Goal: Information Seeking & Learning: Learn about a topic

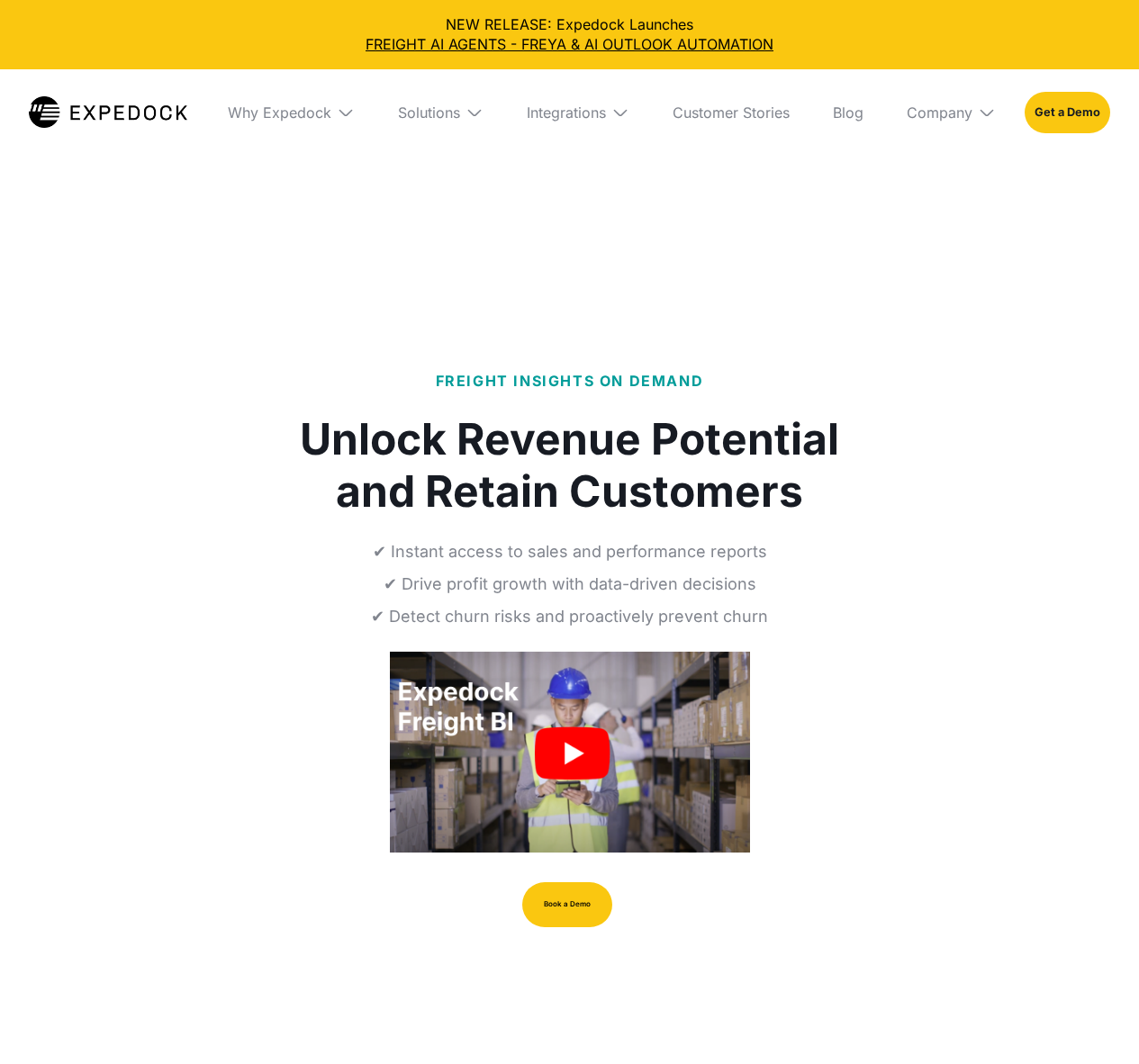
select select
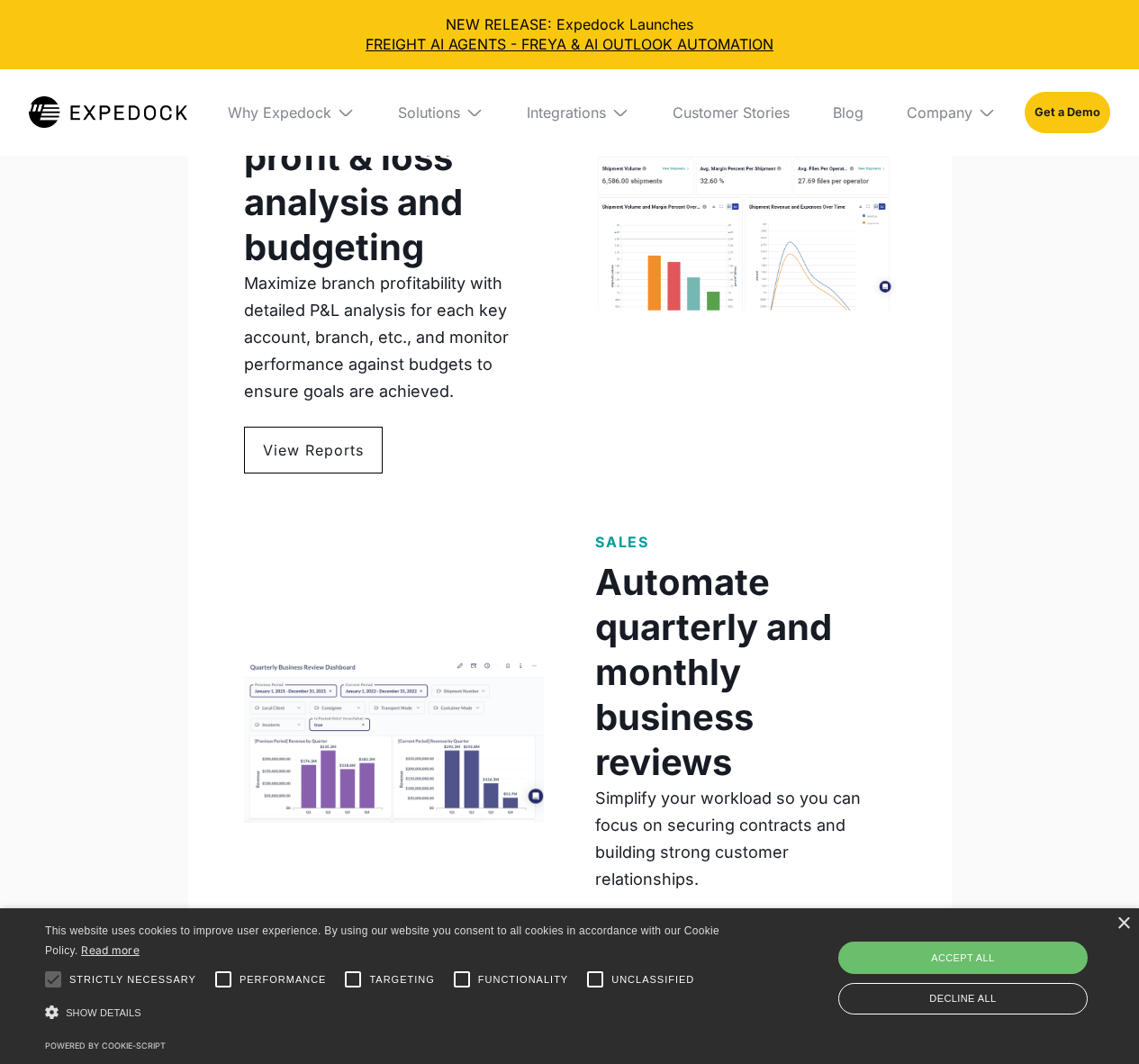
scroll to position [2123, 0]
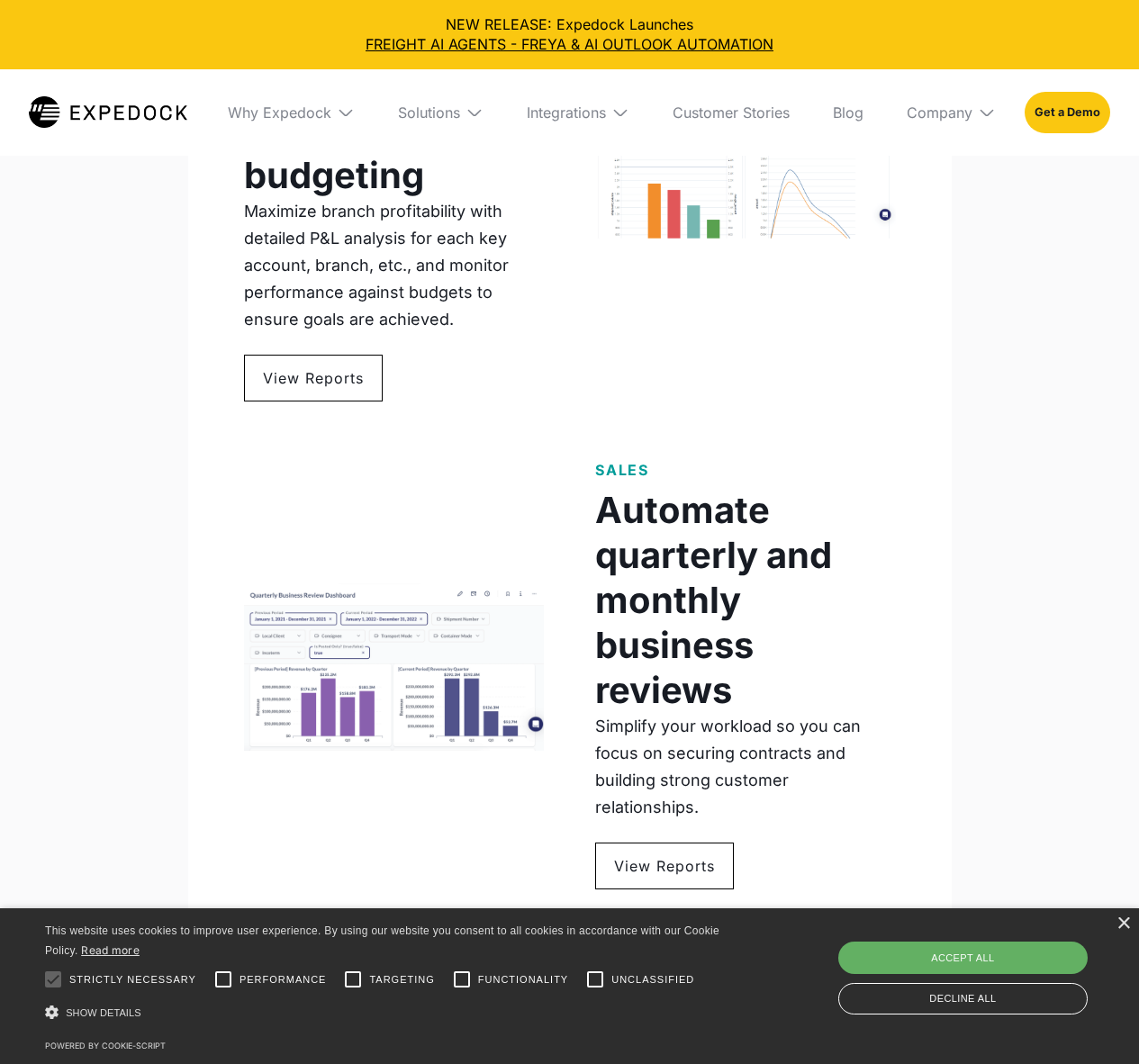
click at [913, 962] on div "Accept all" at bounding box center [963, 958] width 249 height 32
checkbox input "true"
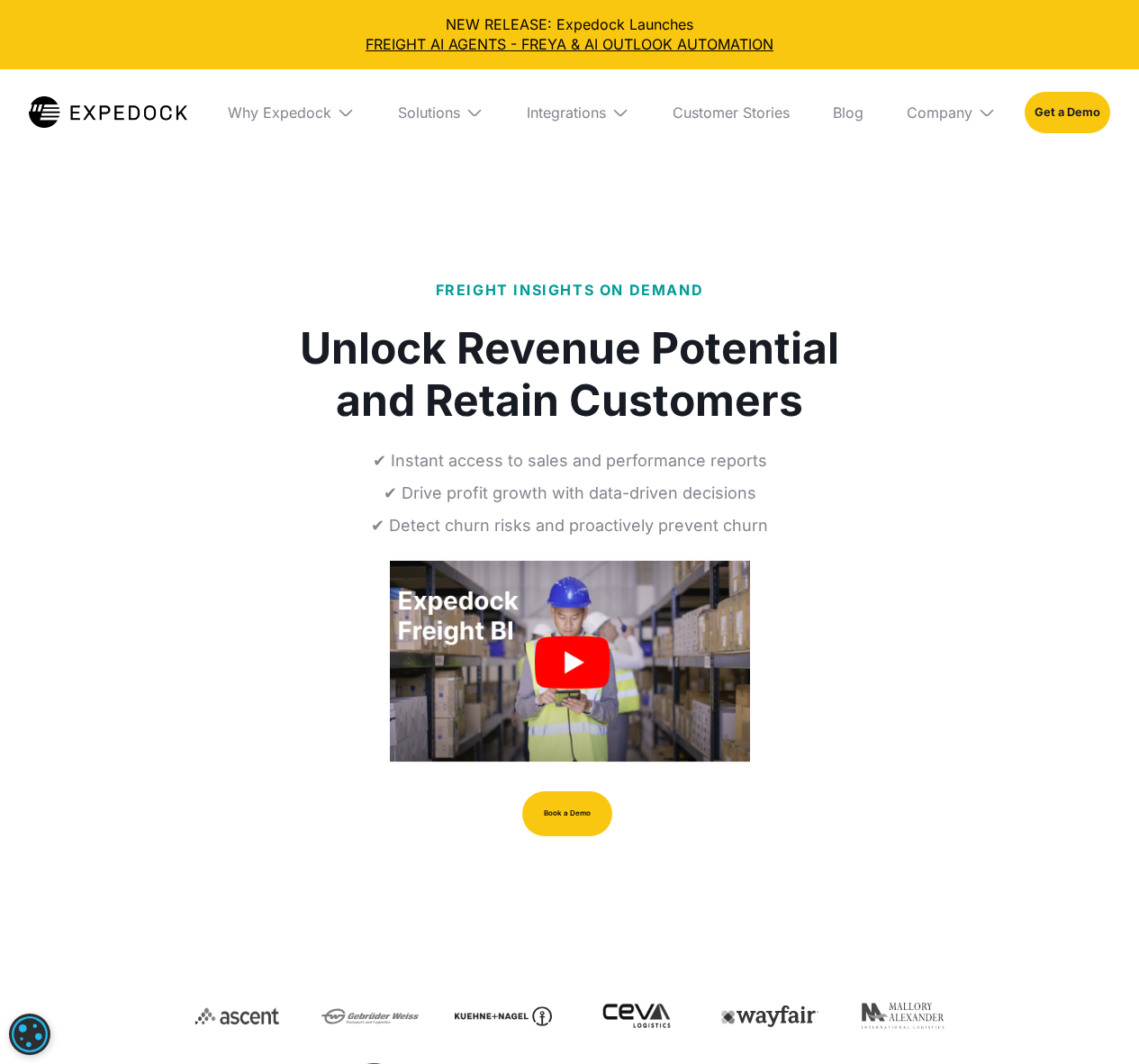
scroll to position [0, 0]
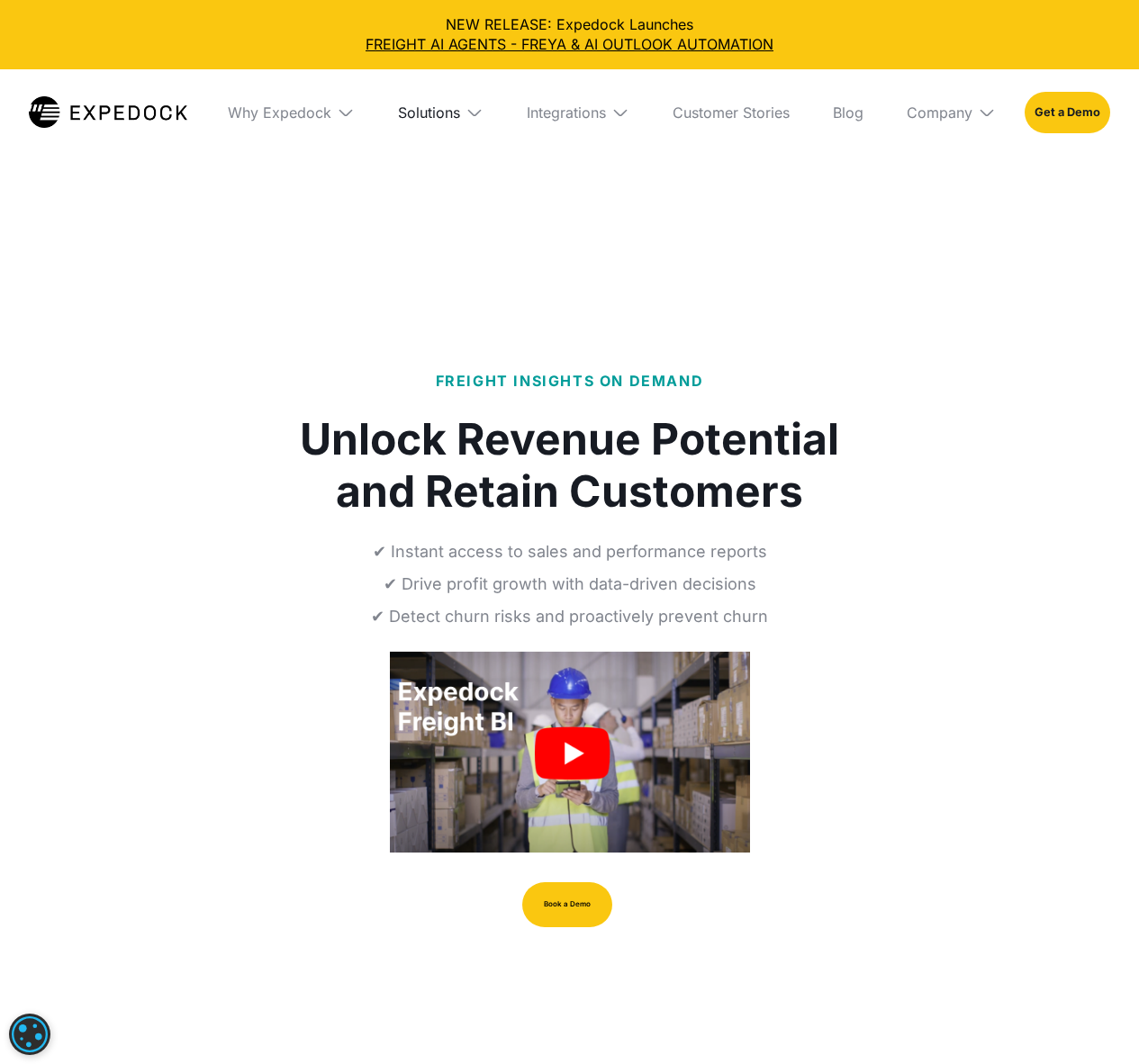
click at [425, 106] on div "Solutions" at bounding box center [430, 112] width 63 height 18
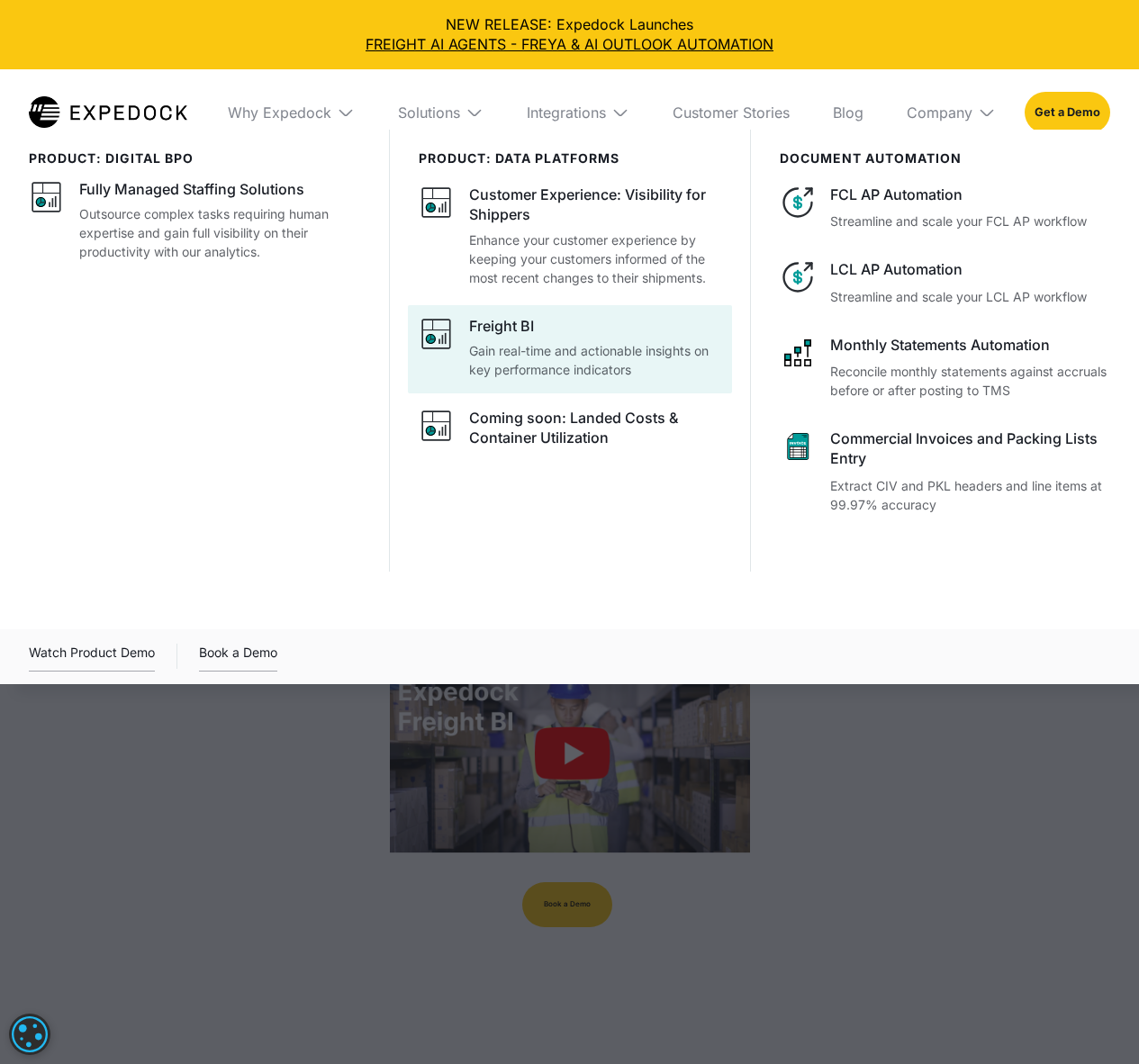
click at [568, 366] on p "Gain real-time and actionable insights on key performance indicators" at bounding box center [595, 360] width 251 height 38
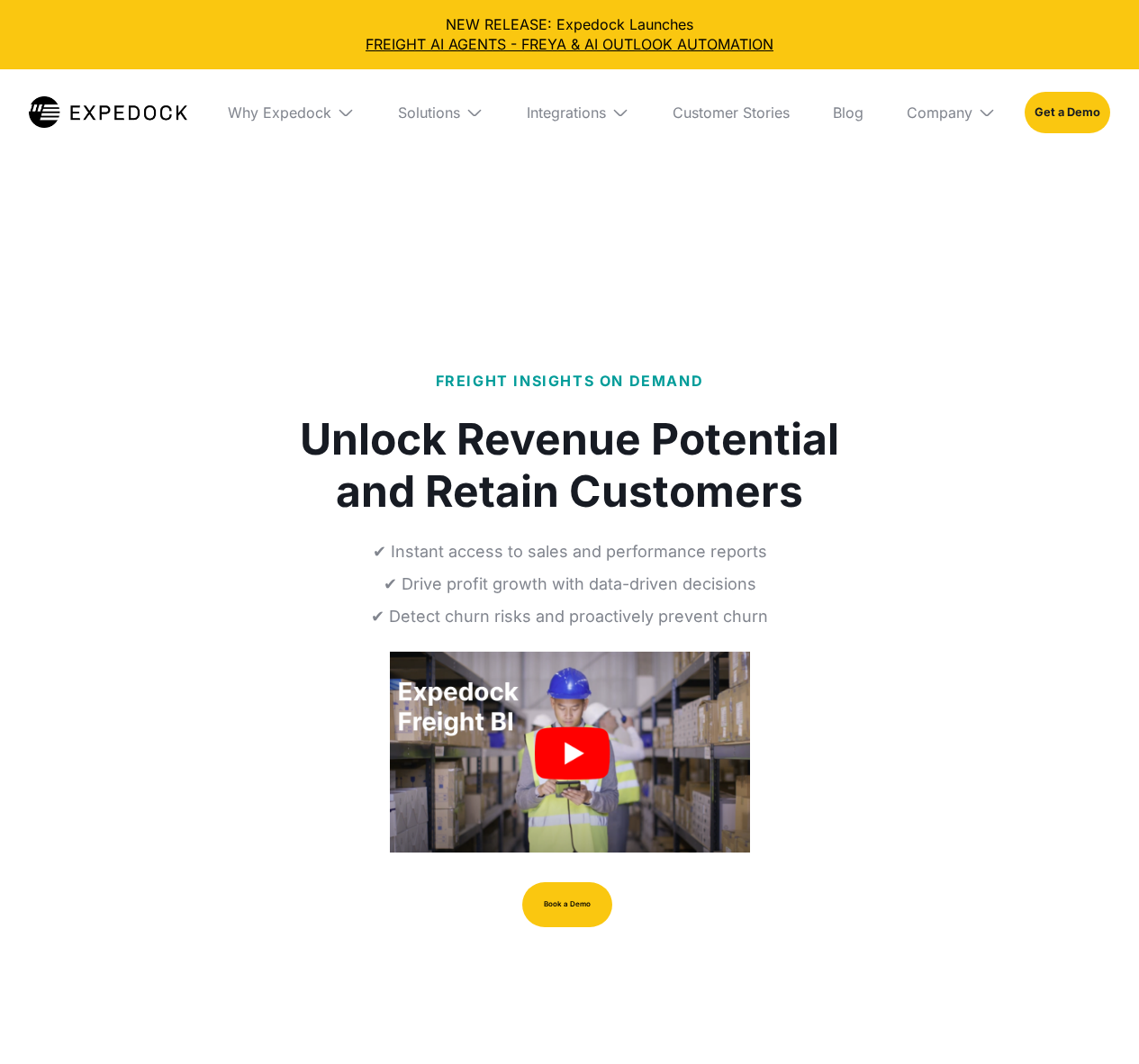
select select
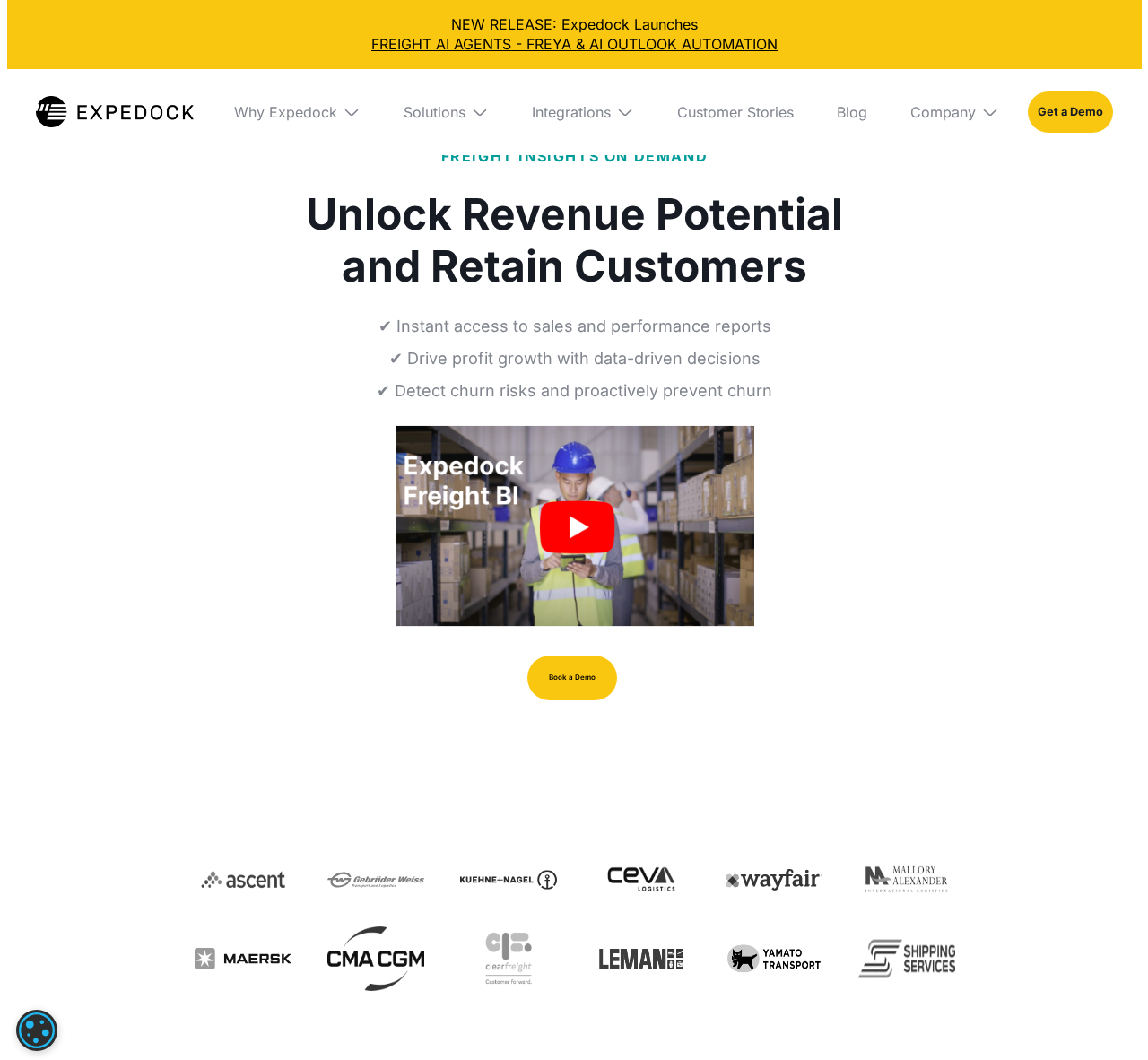
scroll to position [222, 0]
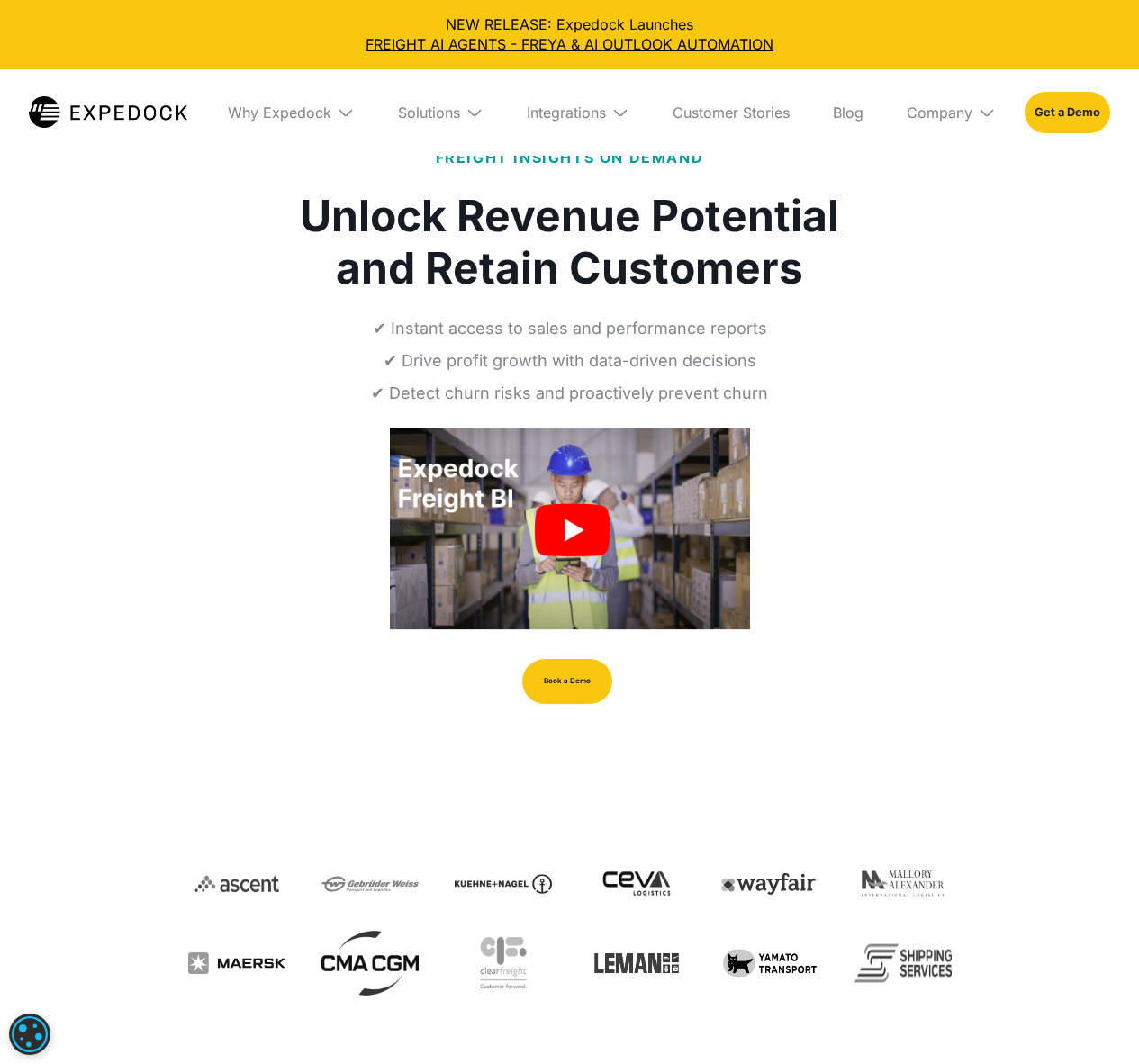
click at [555, 508] on img "open lightbox" at bounding box center [570, 529] width 360 height 203
